Goal: Task Accomplishment & Management: Manage account settings

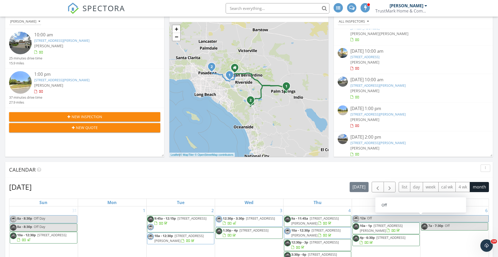
scroll to position [107, 0]
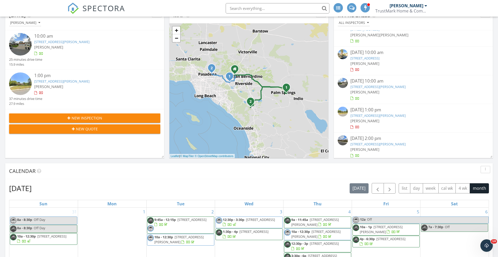
click at [263, 85] on link "13548 Barkley Pl, Chino, CA 91710" at bounding box center [377, 86] width 55 height 5
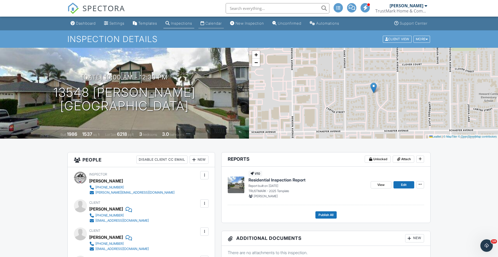
click at [218, 25] on link "Calendar" at bounding box center [210, 24] width 25 height 10
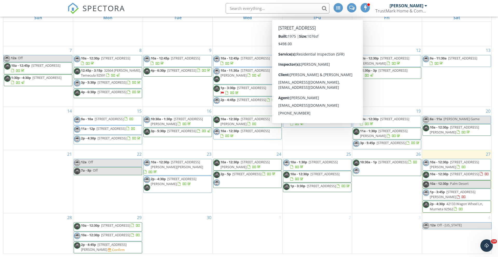
scroll to position [69, 0]
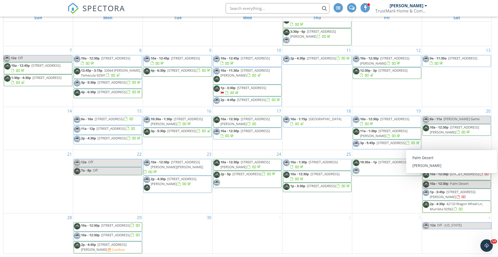
click at [460, 181] on span "Palm Desert" at bounding box center [459, 183] width 19 height 5
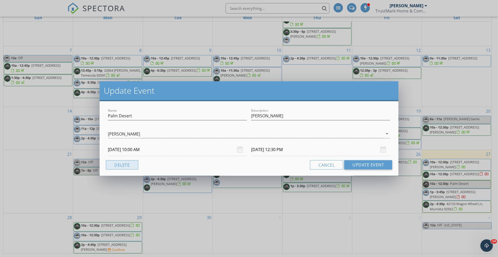
click at [128, 164] on button "Delete" at bounding box center [122, 164] width 32 height 9
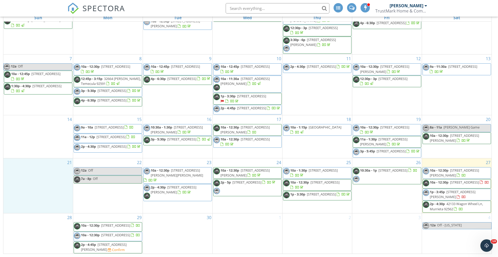
click at [34, 174] on div "21" at bounding box center [38, 185] width 70 height 55
click at [451, 168] on span "10a - 12:30p [STREET_ADDRESS][PERSON_NAME]" at bounding box center [457, 173] width 68 height 10
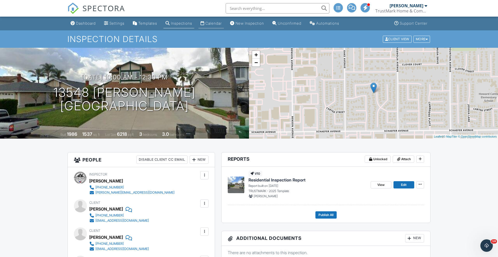
click at [211, 24] on div "Calendar" at bounding box center [213, 23] width 16 height 4
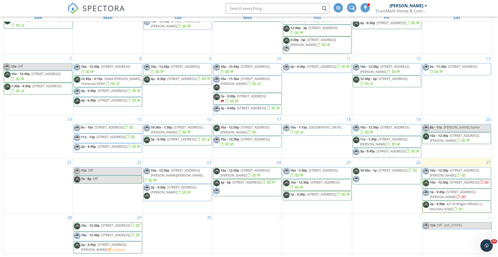
scroll to position [69, 0]
click at [494, 174] on div "New Calendar View [DATE] [DATE] list day week cal wk 4 wk month Sun Mon Tue Wed…" at bounding box center [249, 119] width 492 height 269
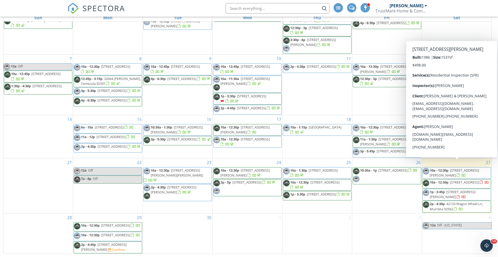
click at [463, 168] on span "10a - 12:30p 13548 Barkley Pl, Chino 91710" at bounding box center [457, 173] width 68 height 10
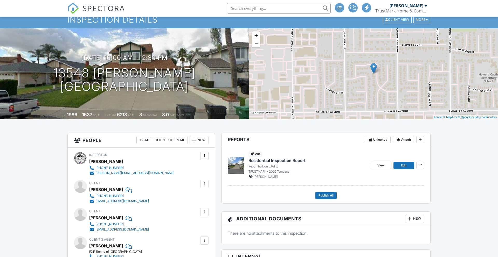
scroll to position [104, 0]
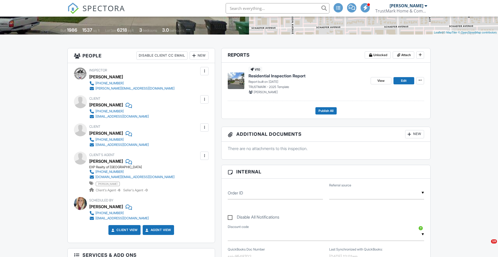
click at [284, 77] on span "Residential Inspection Report" at bounding box center [276, 76] width 57 height 6
